Goal: Transaction & Acquisition: Book appointment/travel/reservation

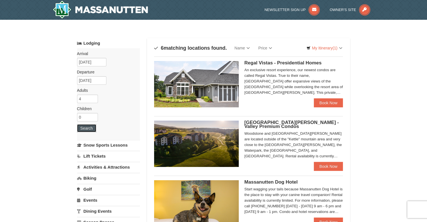
click at [87, 129] on button "Search" at bounding box center [86, 128] width 19 height 8
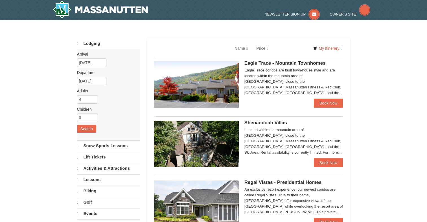
select select "9"
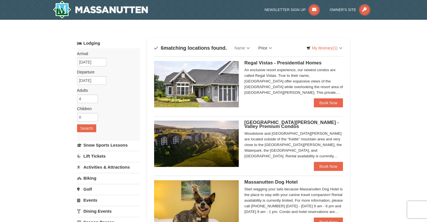
click at [269, 48] on link "Price" at bounding box center [265, 47] width 22 height 11
click at [273, 59] on link "Price (Low to High)" at bounding box center [276, 59] width 45 height 7
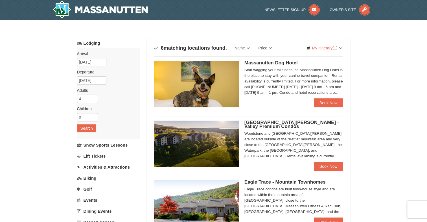
click at [255, 125] on span "[GEOGRAPHIC_DATA][PERSON_NAME] - Valley Premium Condos" at bounding box center [291, 124] width 94 height 9
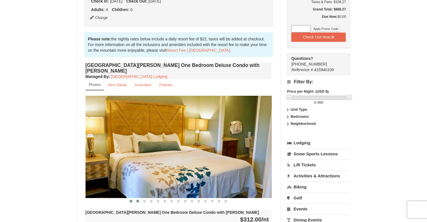
scroll to position [141, 0]
click at [136, 199] on span at bounding box center [137, 200] width 3 height 3
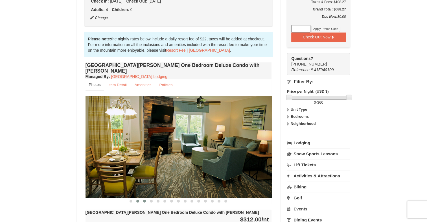
click at [143, 199] on span at bounding box center [144, 200] width 3 height 3
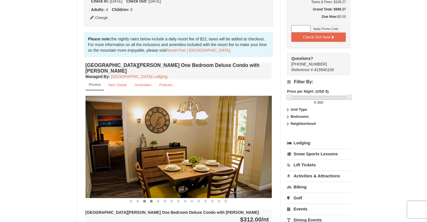
click at [151, 199] on span at bounding box center [151, 200] width 3 height 3
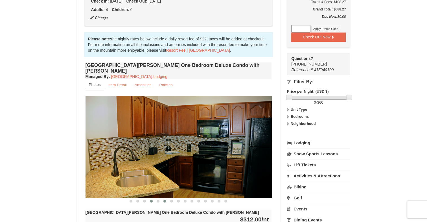
click at [164, 199] on span at bounding box center [164, 200] width 3 height 3
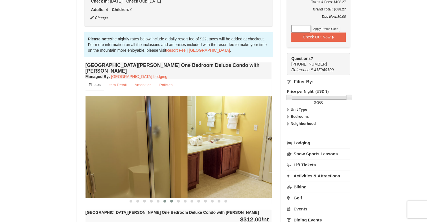
click at [169, 198] on button at bounding box center [171, 201] width 7 height 6
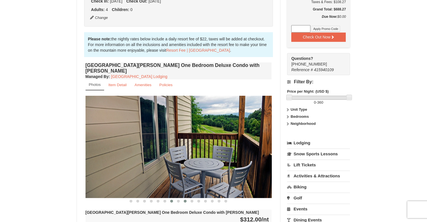
click at [184, 198] on button at bounding box center [185, 201] width 7 height 6
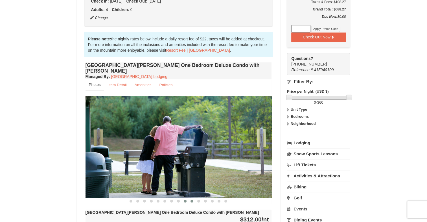
click at [192, 199] on span at bounding box center [191, 200] width 3 height 3
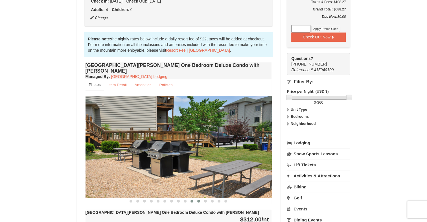
click at [198, 199] on span at bounding box center [198, 200] width 3 height 3
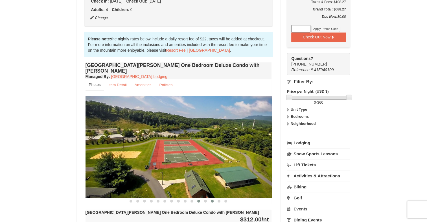
click at [211, 198] on button at bounding box center [212, 201] width 7 height 6
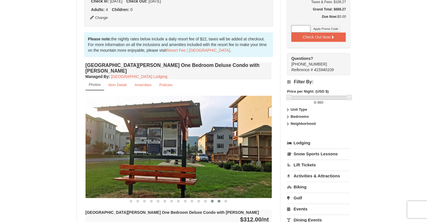
click at [221, 198] on button at bounding box center [218, 201] width 7 height 6
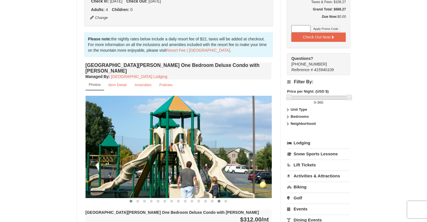
click at [130, 198] on button at bounding box center [130, 201] width 7 height 6
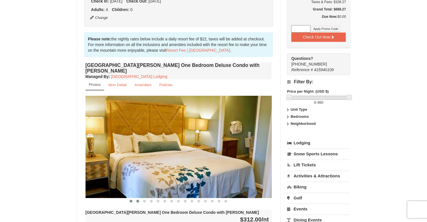
click at [137, 199] on span at bounding box center [137, 200] width 3 height 3
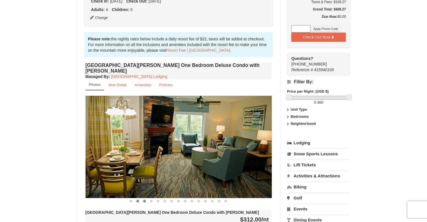
click at [147, 198] on button at bounding box center [144, 201] width 7 height 6
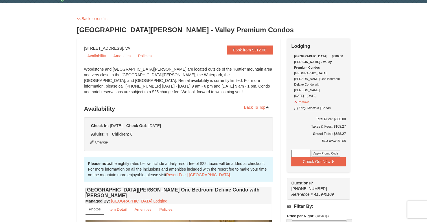
scroll to position [0, 0]
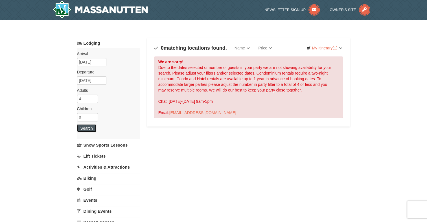
click at [85, 129] on button "Search" at bounding box center [86, 128] width 19 height 8
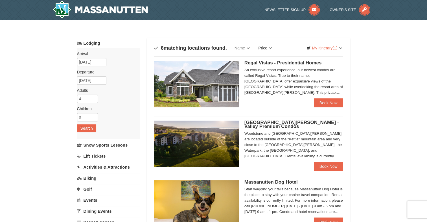
click at [268, 48] on link "Price" at bounding box center [265, 47] width 22 height 11
click at [273, 60] on link "Price (Low to High)" at bounding box center [276, 59] width 45 height 7
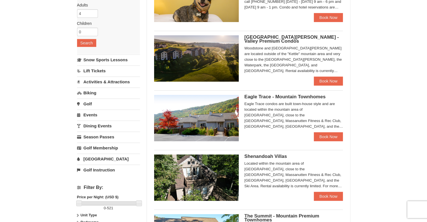
scroll to position [85, 0]
click at [219, 112] on img at bounding box center [196, 117] width 85 height 46
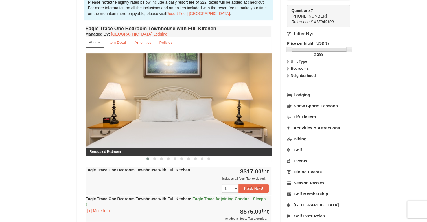
scroll to position [188, 0]
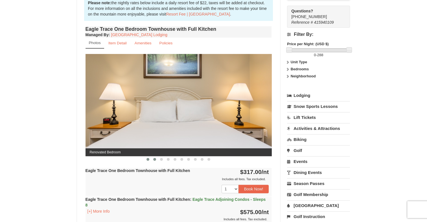
click at [155, 160] on button at bounding box center [154, 159] width 7 height 6
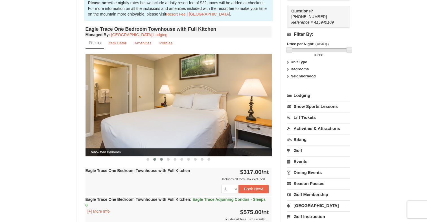
click at [160, 160] on button at bounding box center [161, 159] width 7 height 6
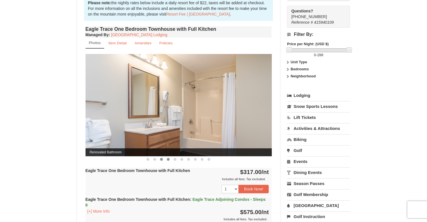
click at [167, 159] on button at bounding box center [168, 159] width 7 height 6
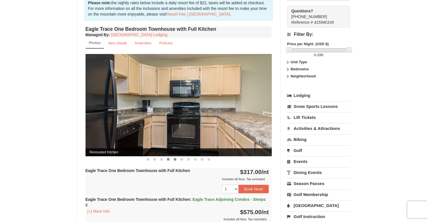
click at [174, 160] on button at bounding box center [174, 159] width 7 height 6
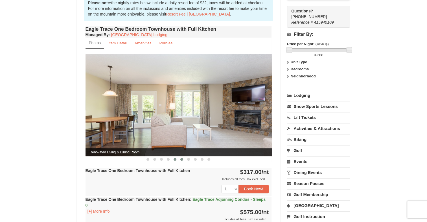
click at [181, 160] on button at bounding box center [181, 159] width 7 height 6
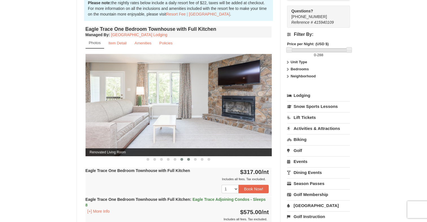
click at [188, 160] on button at bounding box center [188, 159] width 7 height 6
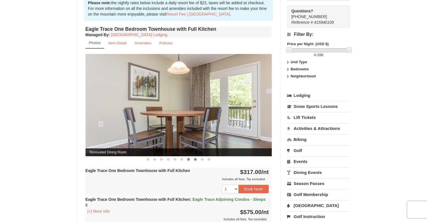
click at [193, 160] on button at bounding box center [195, 159] width 7 height 6
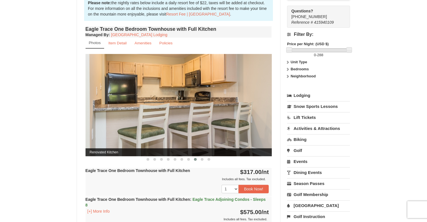
click at [201, 161] on div "Eagle Trace One Bedroom Townhouse with Full Kitchen Managed By : Massanutten Re…" at bounding box center [178, 140] width 189 height 231
click at [202, 159] on span at bounding box center [201, 159] width 3 height 3
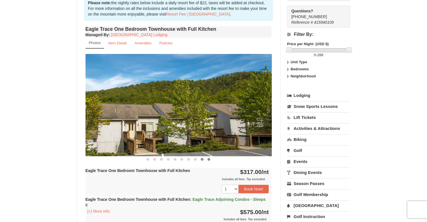
click at [208, 158] on span at bounding box center [208, 159] width 3 height 3
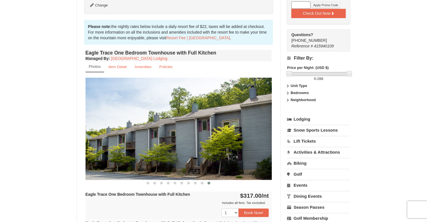
scroll to position [165, 0]
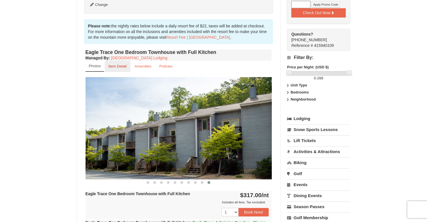
click at [121, 66] on small "Item Detail" at bounding box center [117, 66] width 18 height 4
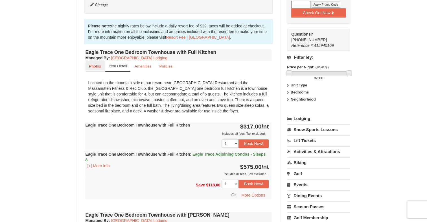
click at [95, 69] on link "Photos" at bounding box center [94, 66] width 19 height 11
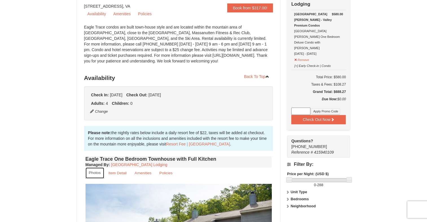
scroll to position [0, 0]
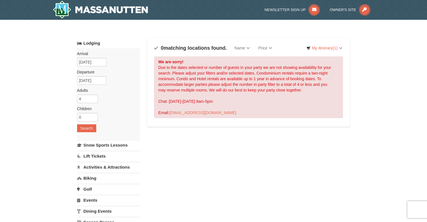
scroll to position [85, 0]
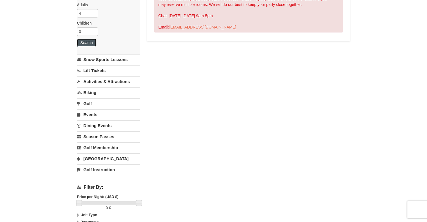
click at [82, 43] on button "Search" at bounding box center [86, 43] width 19 height 8
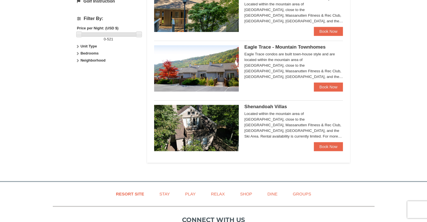
scroll to position [182, 0]
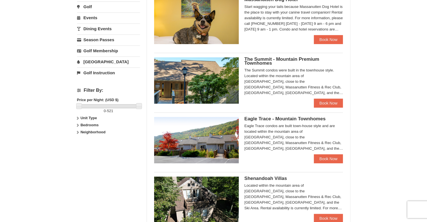
click at [207, 71] on img at bounding box center [196, 80] width 85 height 46
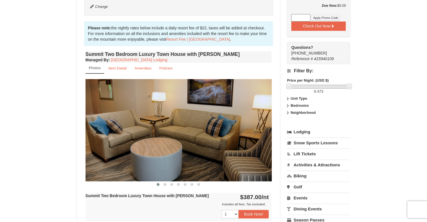
scroll to position [153, 0]
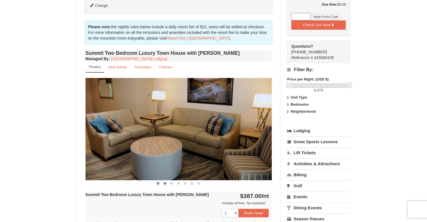
click at [164, 182] on span at bounding box center [164, 183] width 3 height 3
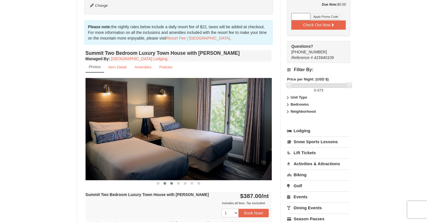
click at [171, 182] on span at bounding box center [171, 183] width 3 height 3
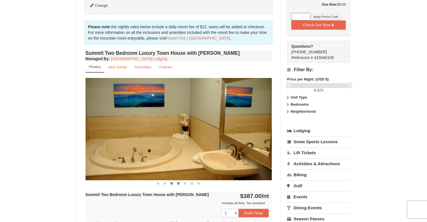
click at [175, 181] on button at bounding box center [178, 183] width 7 height 6
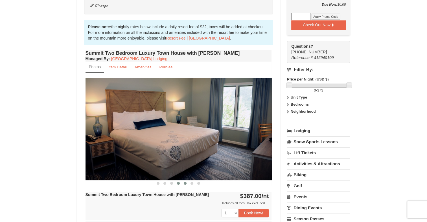
click at [184, 181] on button at bounding box center [185, 183] width 7 height 6
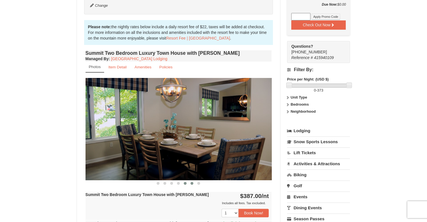
click at [191, 182] on span at bounding box center [191, 183] width 3 height 3
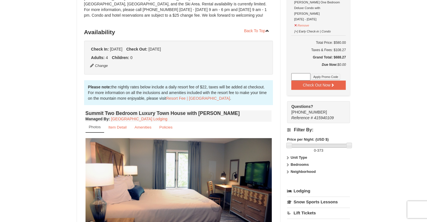
scroll to position [0, 0]
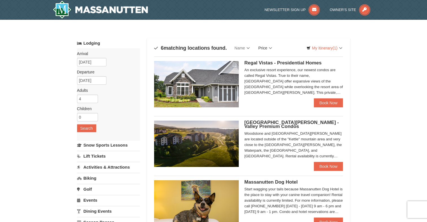
click at [264, 46] on link "Price" at bounding box center [265, 47] width 22 height 11
click at [265, 56] on link "Price (Low to High)" at bounding box center [276, 59] width 45 height 7
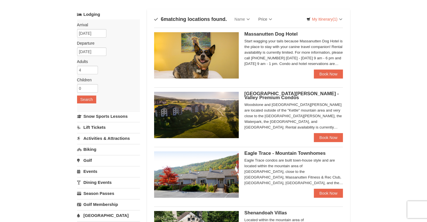
scroll to position [28, 0]
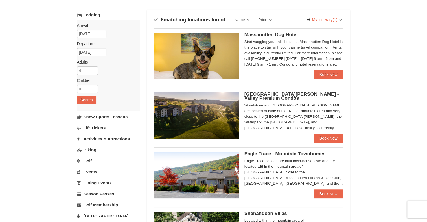
click at [251, 98] on span "[GEOGRAPHIC_DATA][PERSON_NAME] - Valley Premium Condos" at bounding box center [291, 95] width 94 height 9
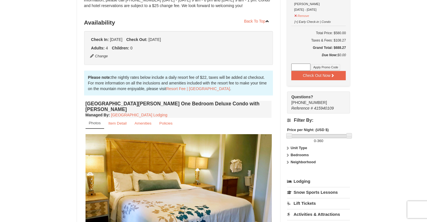
scroll to position [103, 0]
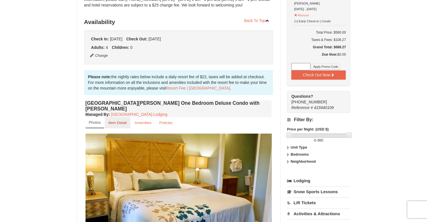
click at [120, 120] on small "Item Detail" at bounding box center [117, 122] width 18 height 4
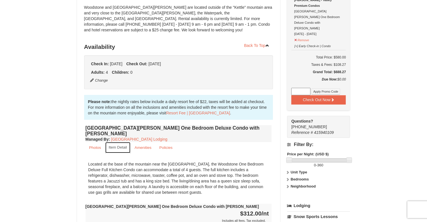
scroll to position [78, 0]
click at [137, 146] on small "Amenities" at bounding box center [143, 148] width 17 height 4
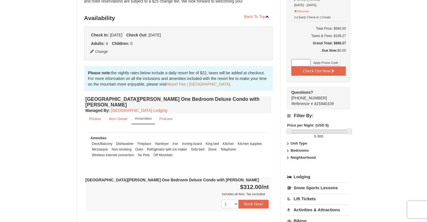
scroll to position [107, 0]
click at [162, 116] on small "Policies" at bounding box center [165, 118] width 13 height 4
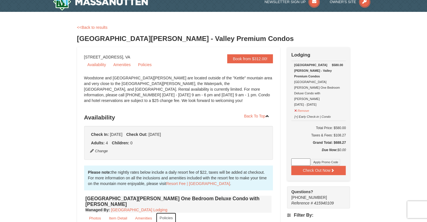
scroll to position [0, 0]
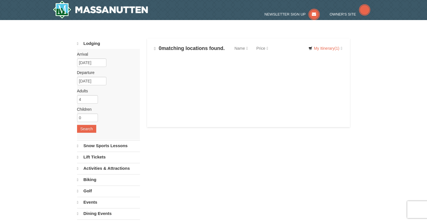
scroll to position [28, 0]
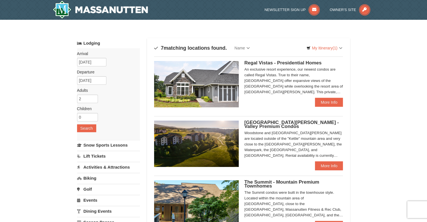
click at [257, 48] on div "Sort By Name Name (A to Z) Name (Z to A) Price Price (Low to High) Price (High …" at bounding box center [248, 47] width 189 height 11
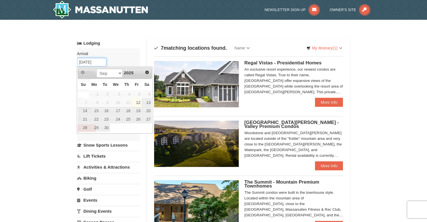
click at [97, 59] on input "09/12/2025" at bounding box center [91, 62] width 29 height 8
click at [136, 120] on link "26" at bounding box center [137, 119] width 10 height 8
type input "[DATE]"
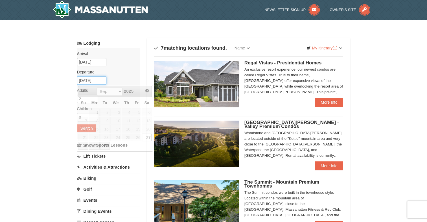
click at [96, 82] on input "09/27/2025" at bounding box center [91, 80] width 29 height 8
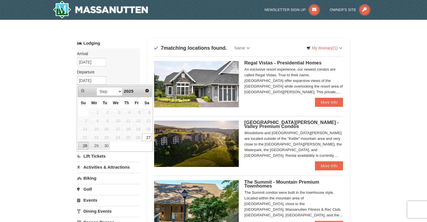
click at [83, 146] on link "28" at bounding box center [83, 146] width 10 height 8
type input "[DATE]"
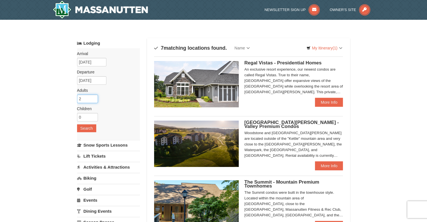
click at [85, 100] on input "2" at bounding box center [87, 98] width 21 height 8
click at [87, 98] on input "2" at bounding box center [87, 98] width 21 height 8
click at [93, 96] on input "3" at bounding box center [87, 98] width 21 height 8
type input "4"
click at [93, 96] on input "4" at bounding box center [87, 98] width 21 height 8
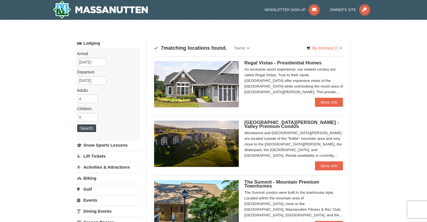
click at [89, 131] on button "Search" at bounding box center [86, 128] width 19 height 8
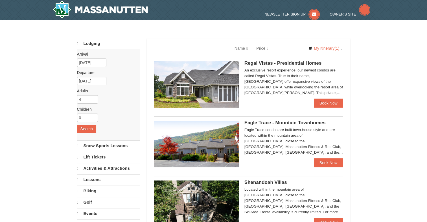
select select "9"
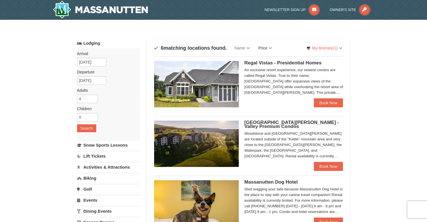
click at [263, 43] on link "Price" at bounding box center [265, 47] width 22 height 11
click at [267, 59] on link "Price (Low to High)" at bounding box center [276, 59] width 45 height 7
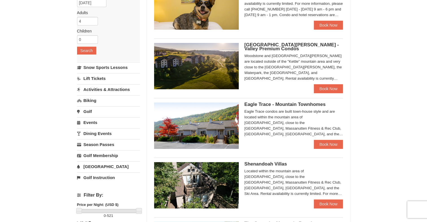
scroll to position [77, 0]
click at [234, 139] on img at bounding box center [196, 126] width 85 height 46
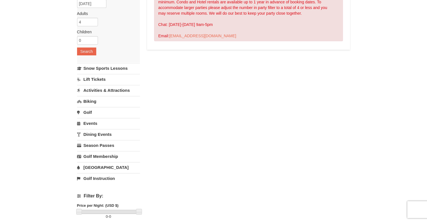
scroll to position [77, 0]
click at [83, 49] on button "Search" at bounding box center [86, 51] width 19 height 8
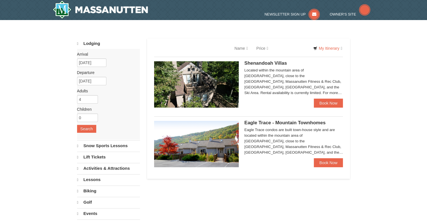
select select "9"
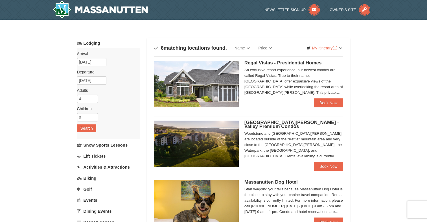
click at [224, 149] on img at bounding box center [196, 143] width 85 height 46
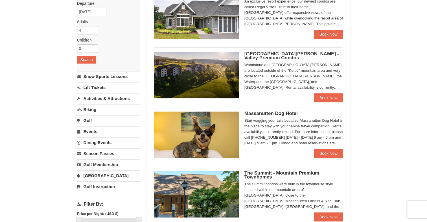
scroll to position [68, 0]
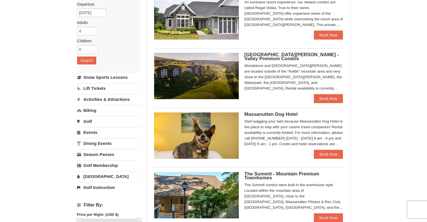
click at [261, 57] on span "[GEOGRAPHIC_DATA][PERSON_NAME] - Valley Premium Condos" at bounding box center [291, 56] width 94 height 9
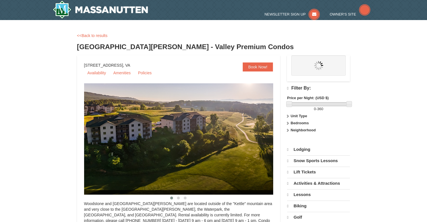
select select "9"
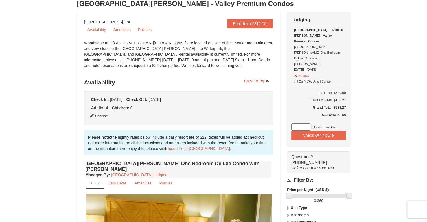
scroll to position [43, 0]
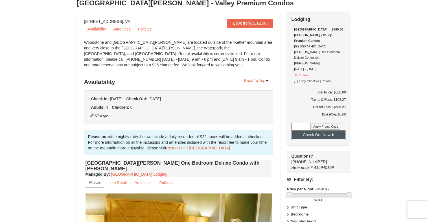
click at [315, 130] on button "Check Out Now" at bounding box center [318, 134] width 54 height 9
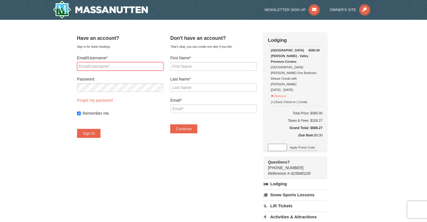
click at [130, 64] on input "Email/Username*" at bounding box center [120, 66] width 86 height 8
type input "biggflion@aol.com"
click at [88, 114] on div "Remember me." at bounding box center [120, 113] width 86 height 6
click at [81, 113] on input "Remember me." at bounding box center [79, 113] width 4 height 4
checkbox input "false"
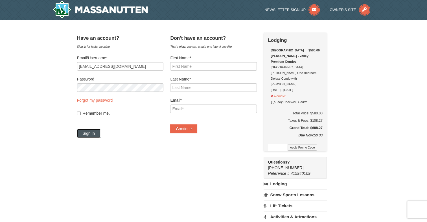
click at [98, 136] on button "Sign In" at bounding box center [89, 133] width 24 height 9
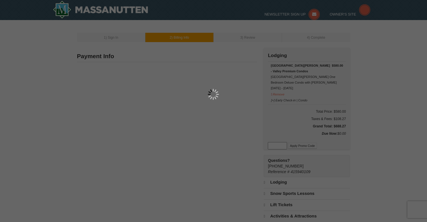
type input "[PERSON_NAME]"
type input "4 Rheims Ct."
type input "Sterling"
type input "20164"
type input "703"
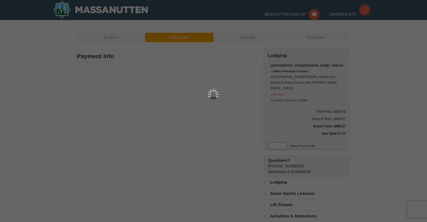
type input "217"
type input "3167"
type input "[EMAIL_ADDRESS][DOMAIN_NAME]"
select select "VA"
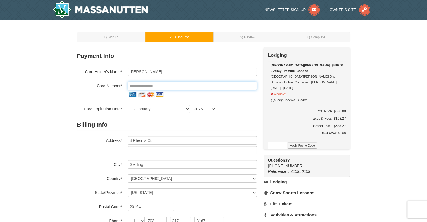
click at [197, 87] on input "tel" at bounding box center [192, 85] width 129 height 8
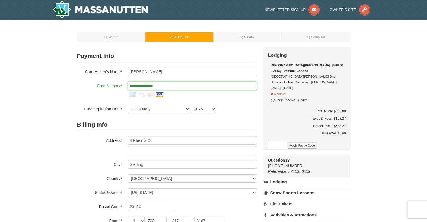
type input "**********"
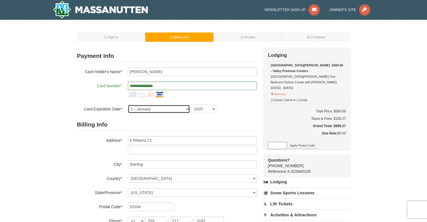
select select "7"
select select "2029"
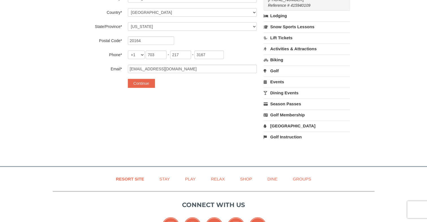
scroll to position [172, 0]
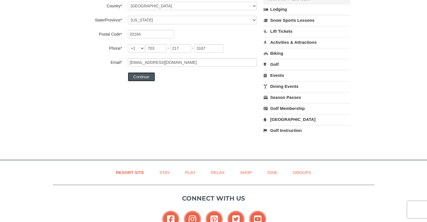
click at [142, 76] on button "Continue" at bounding box center [141, 76] width 27 height 9
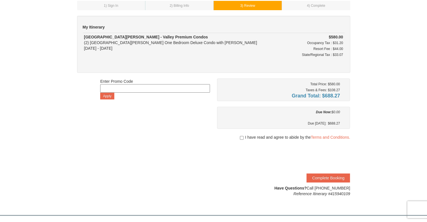
scroll to position [34, 0]
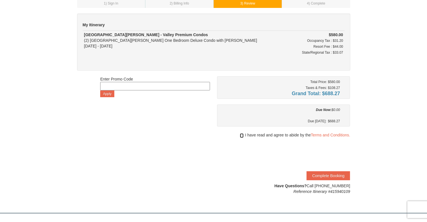
click at [240, 134] on input "checkbox" at bounding box center [242, 135] width 4 height 5
checkbox input "true"
click at [327, 174] on button "Complete Booking" at bounding box center [327, 175] width 43 height 9
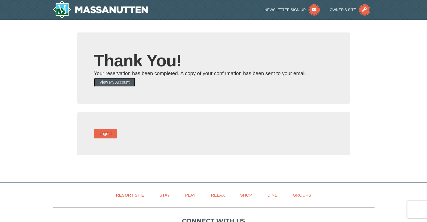
click at [134, 79] on button "View My Account" at bounding box center [114, 82] width 41 height 9
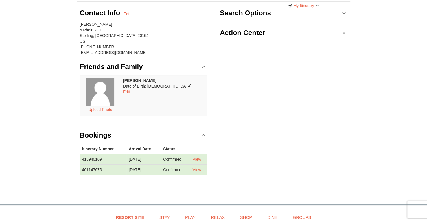
scroll to position [48, 0]
click at [200, 169] on link "View" at bounding box center [196, 169] width 8 height 5
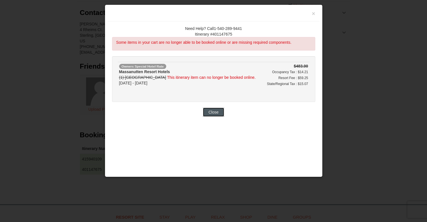
click at [213, 113] on button "Close" at bounding box center [213, 111] width 21 height 9
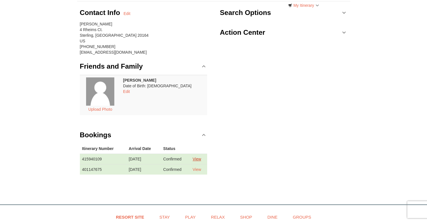
click at [197, 158] on link "View" at bounding box center [196, 159] width 8 height 5
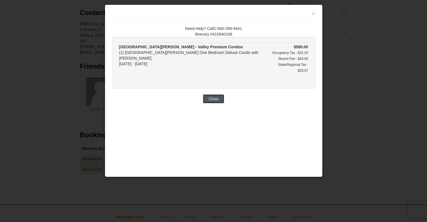
click at [212, 95] on button "Close" at bounding box center [213, 98] width 21 height 9
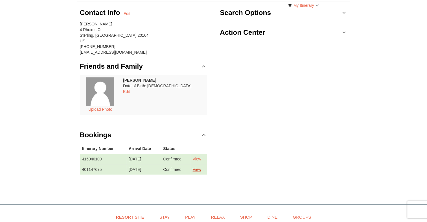
click at [200, 168] on link "View" at bounding box center [196, 169] width 8 height 5
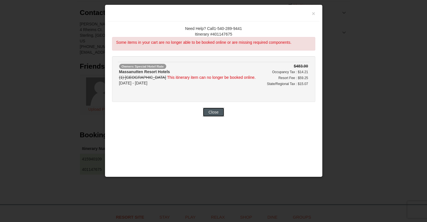
click at [216, 112] on button "Close" at bounding box center [213, 111] width 21 height 9
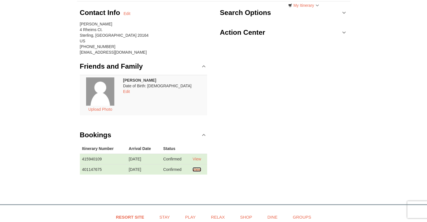
scroll to position [0, 0]
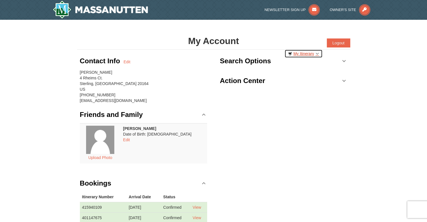
click at [315, 53] on link "My Itinerary" at bounding box center [303, 53] width 38 height 8
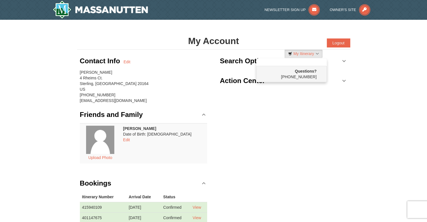
click at [343, 81] on link "Action Center" at bounding box center [283, 80] width 127 height 17
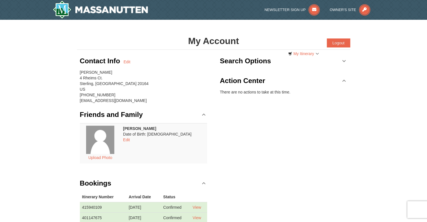
click at [343, 64] on link "Search Options" at bounding box center [283, 60] width 127 height 17
